Goal: Task Accomplishment & Management: Use online tool/utility

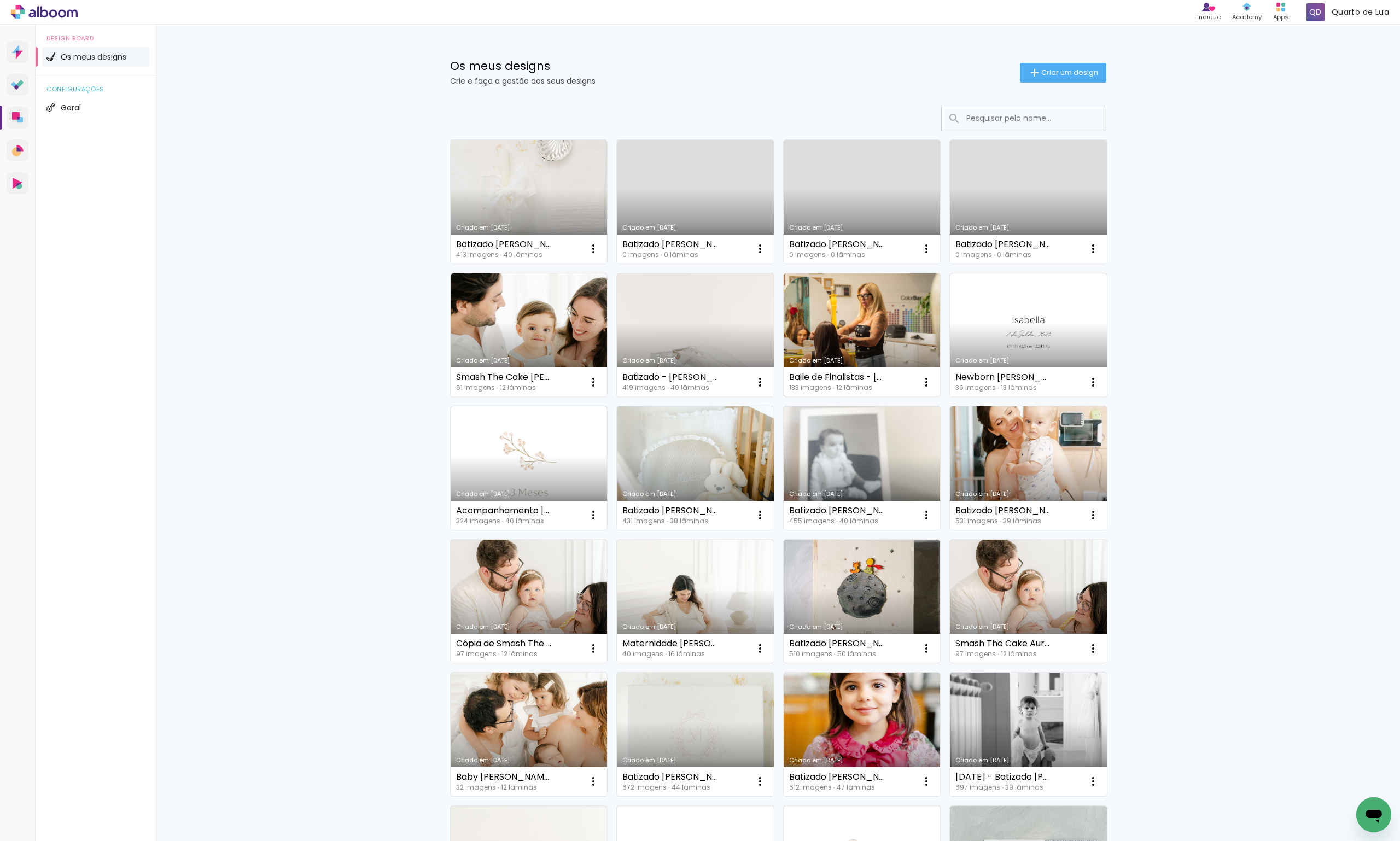
click at [899, 282] on link "Criado em [DATE]" at bounding box center [862, 334] width 157 height 123
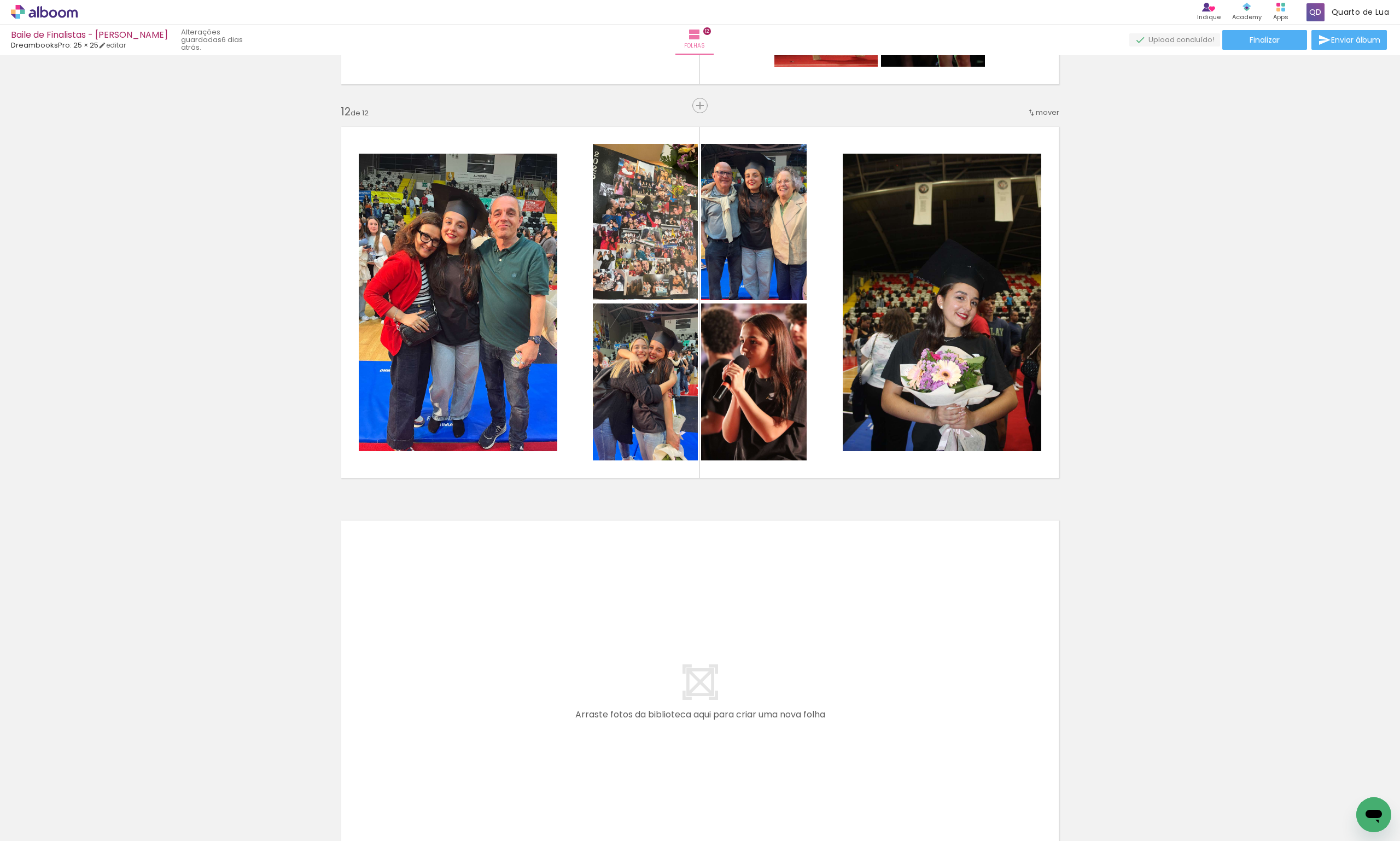
scroll to position [4113, 0]
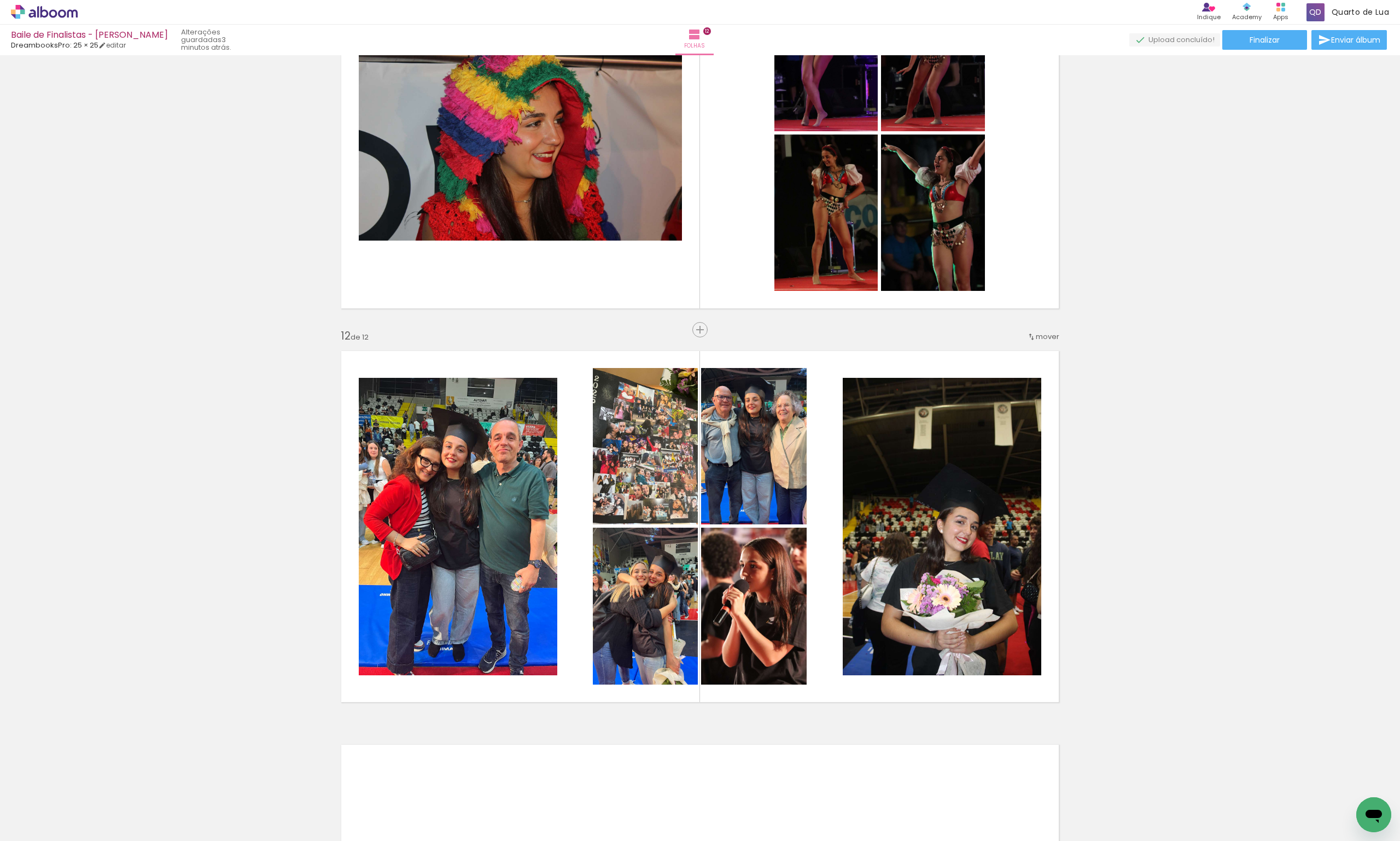
scroll to position [4113, 0]
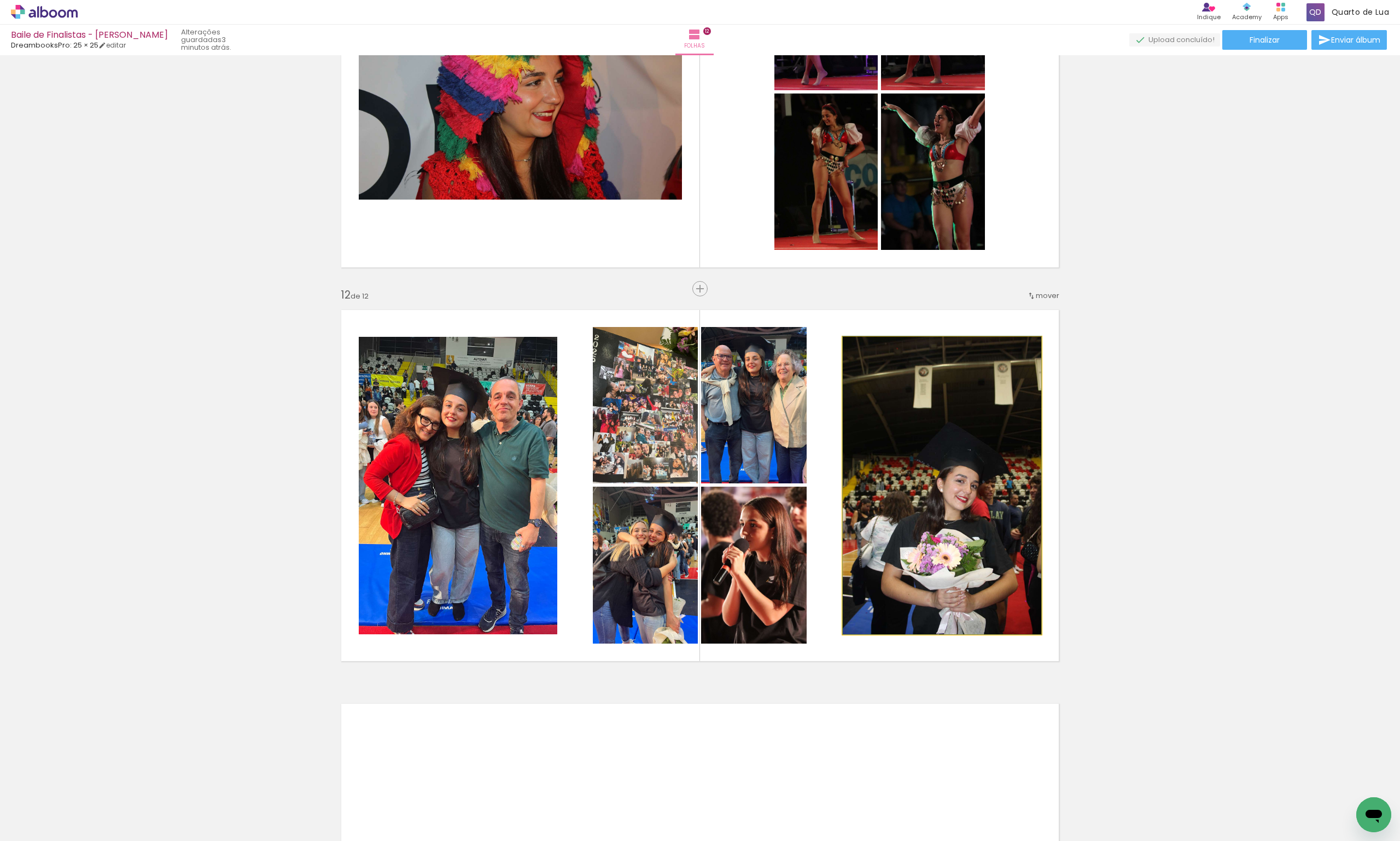
drag, startPoint x: 972, startPoint y: 563, endPoint x: 967, endPoint y: 544, distance: 19.6
